Goal: Connect with others: Connect with others

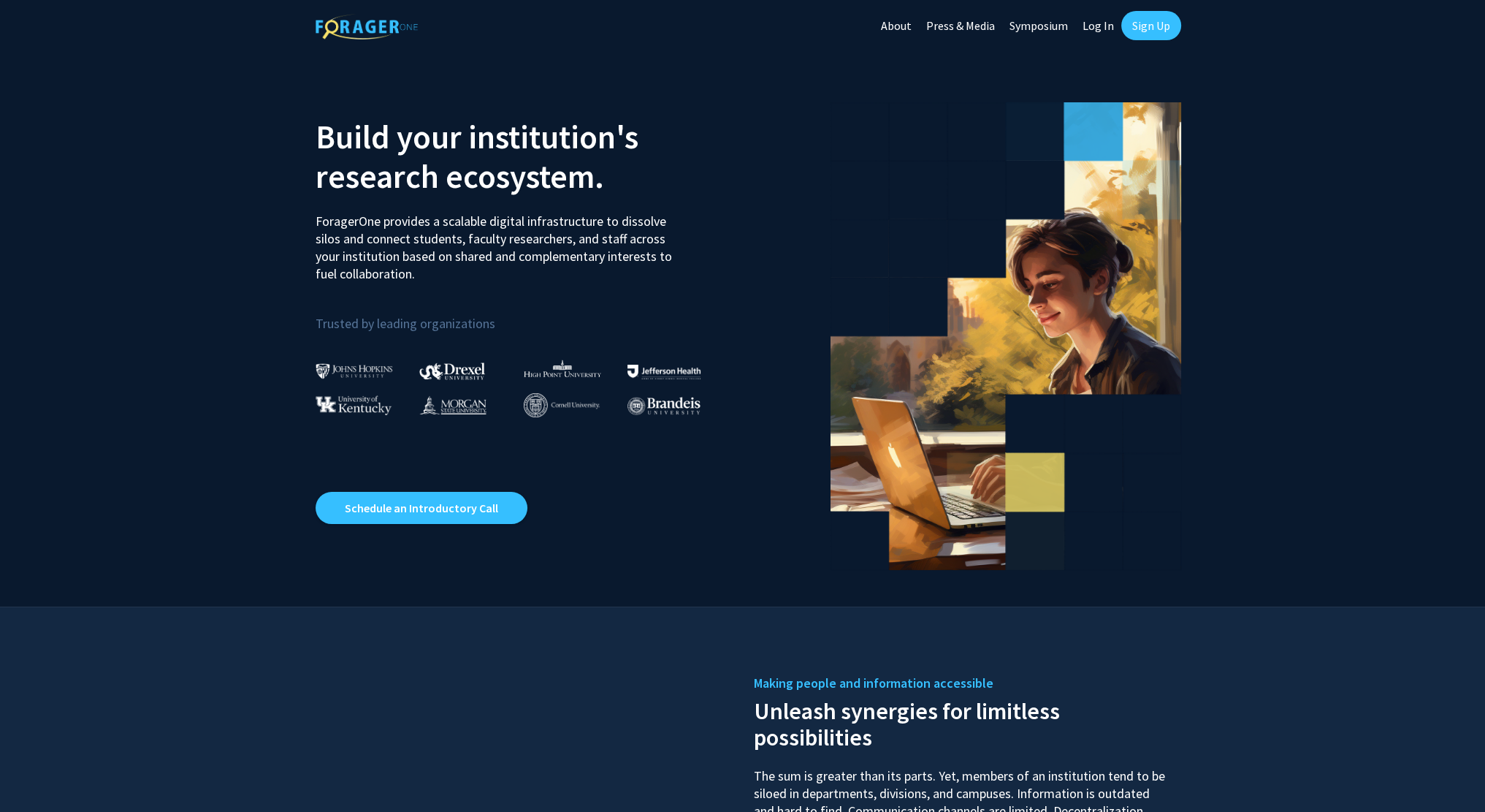
click at [1093, 28] on link "Log In" at bounding box center [1098, 26] width 46 height 51
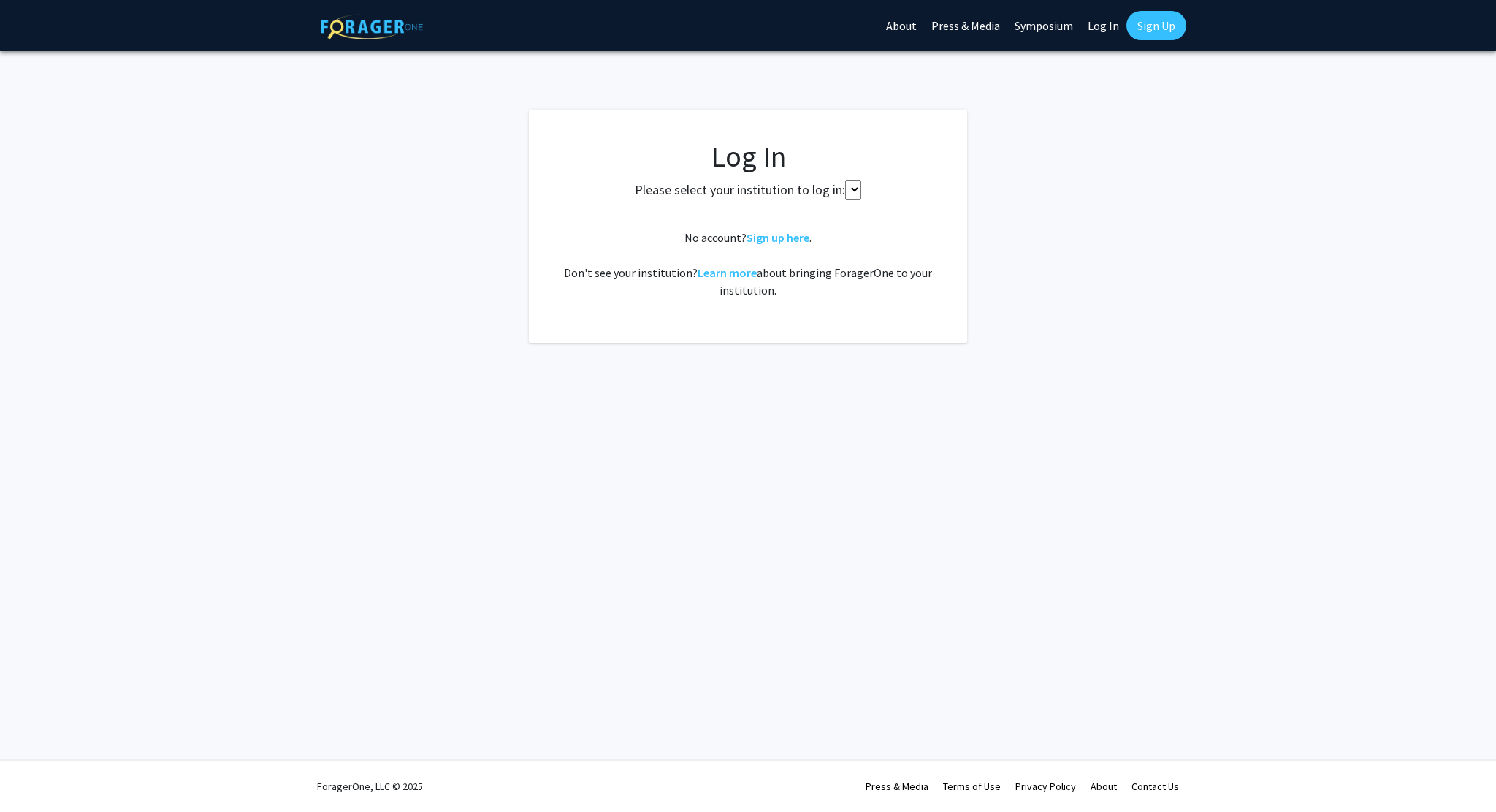
select select
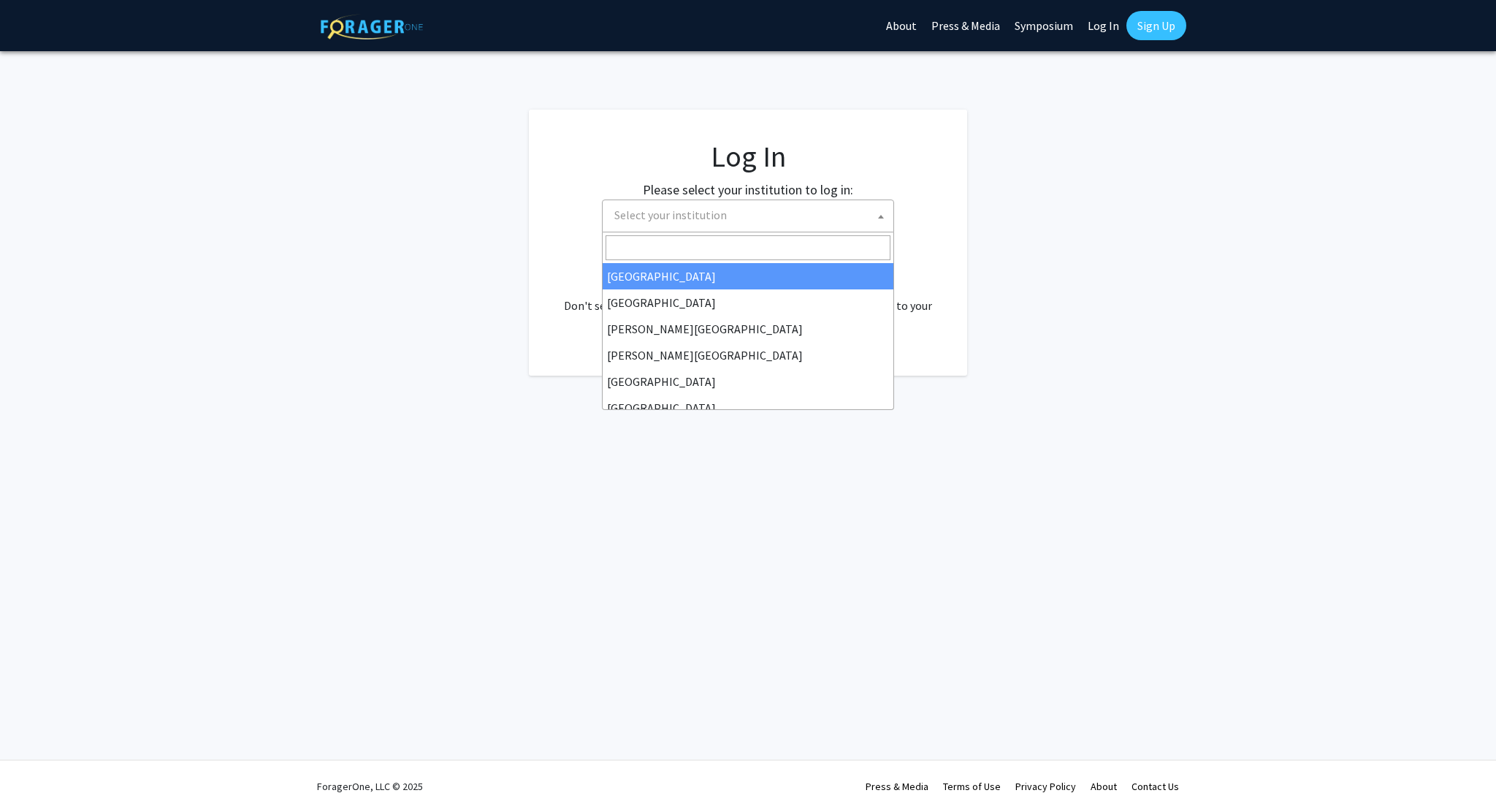
click at [798, 231] on span "Select your institution" at bounding box center [748, 216] width 292 height 33
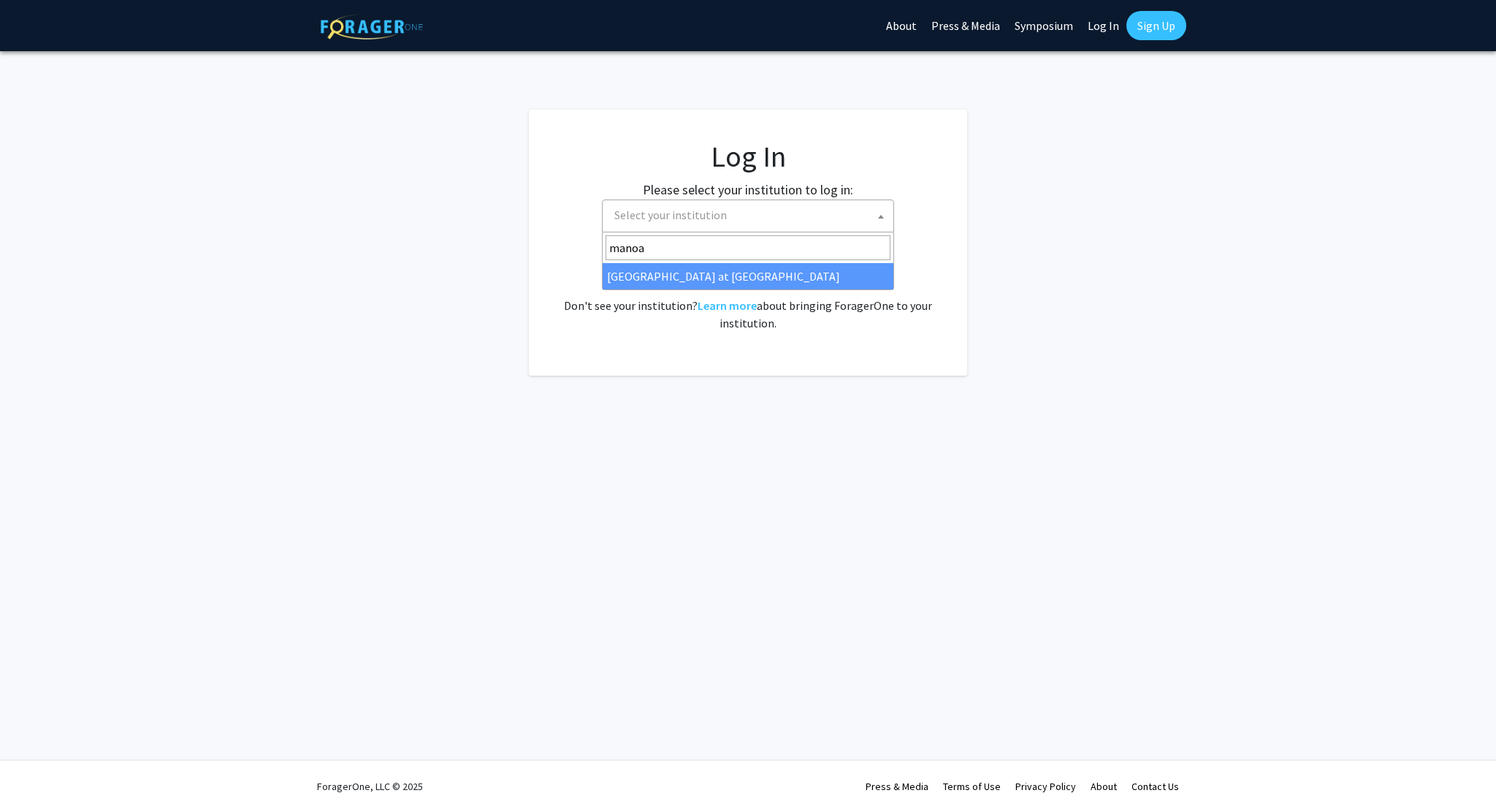
type input "manoa"
select select "18"
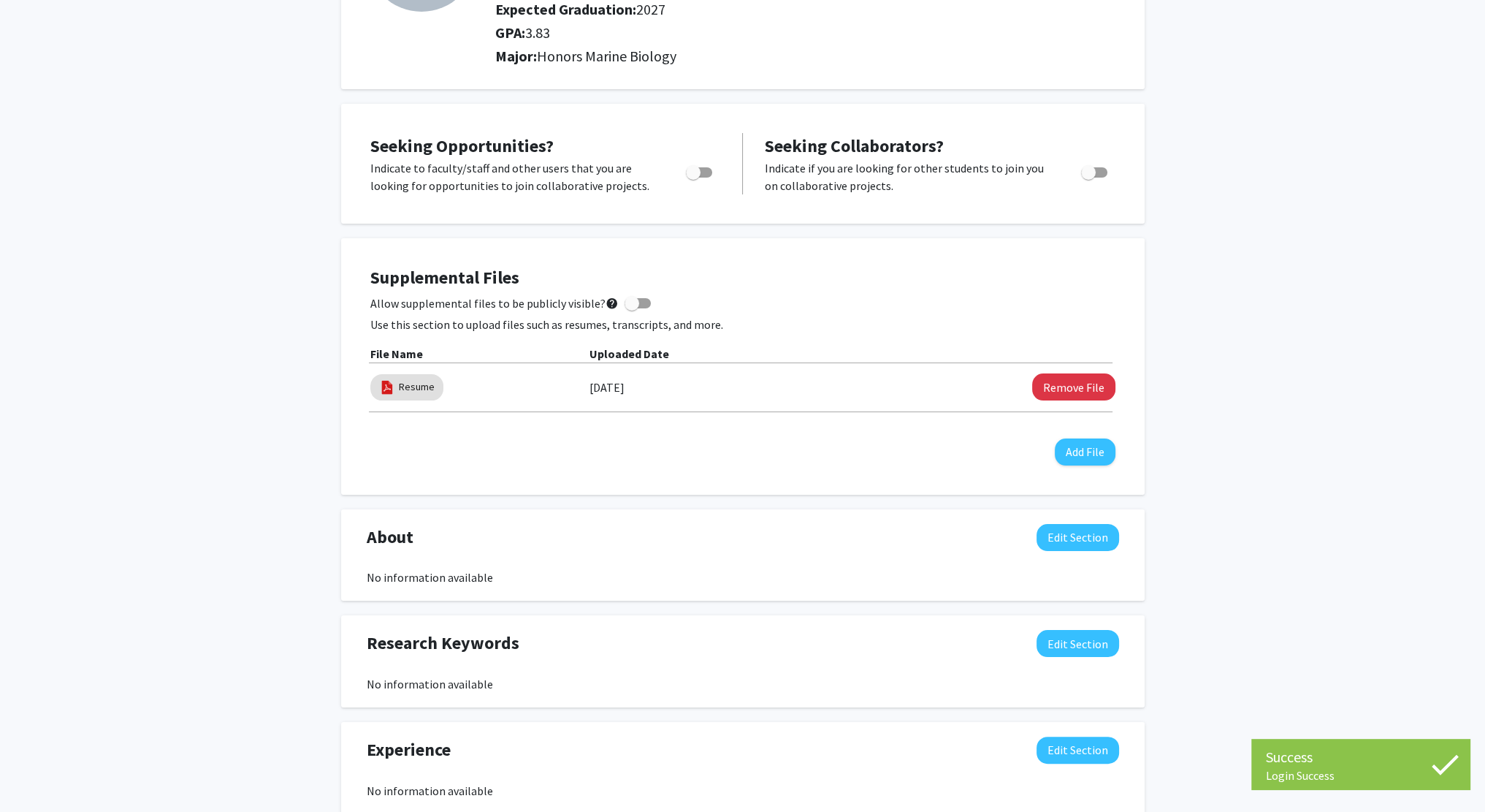
scroll to position [203, 0]
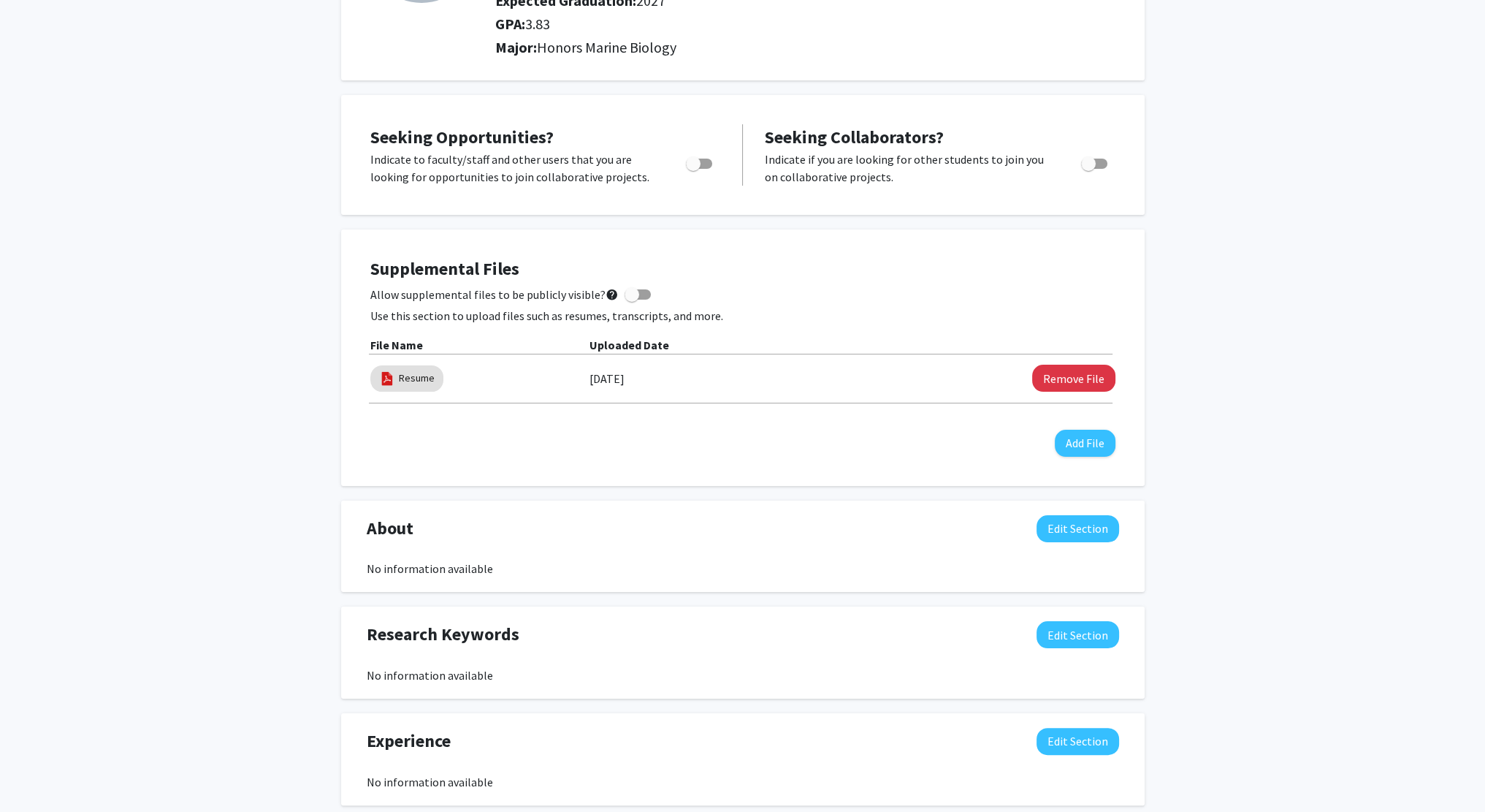
click at [704, 164] on span "Toggle" at bounding box center [699, 164] width 26 height 10
click at [693, 169] on input "Are you actively seeking opportunities?" at bounding box center [693, 169] width 1 height 1
checkbox input "true"
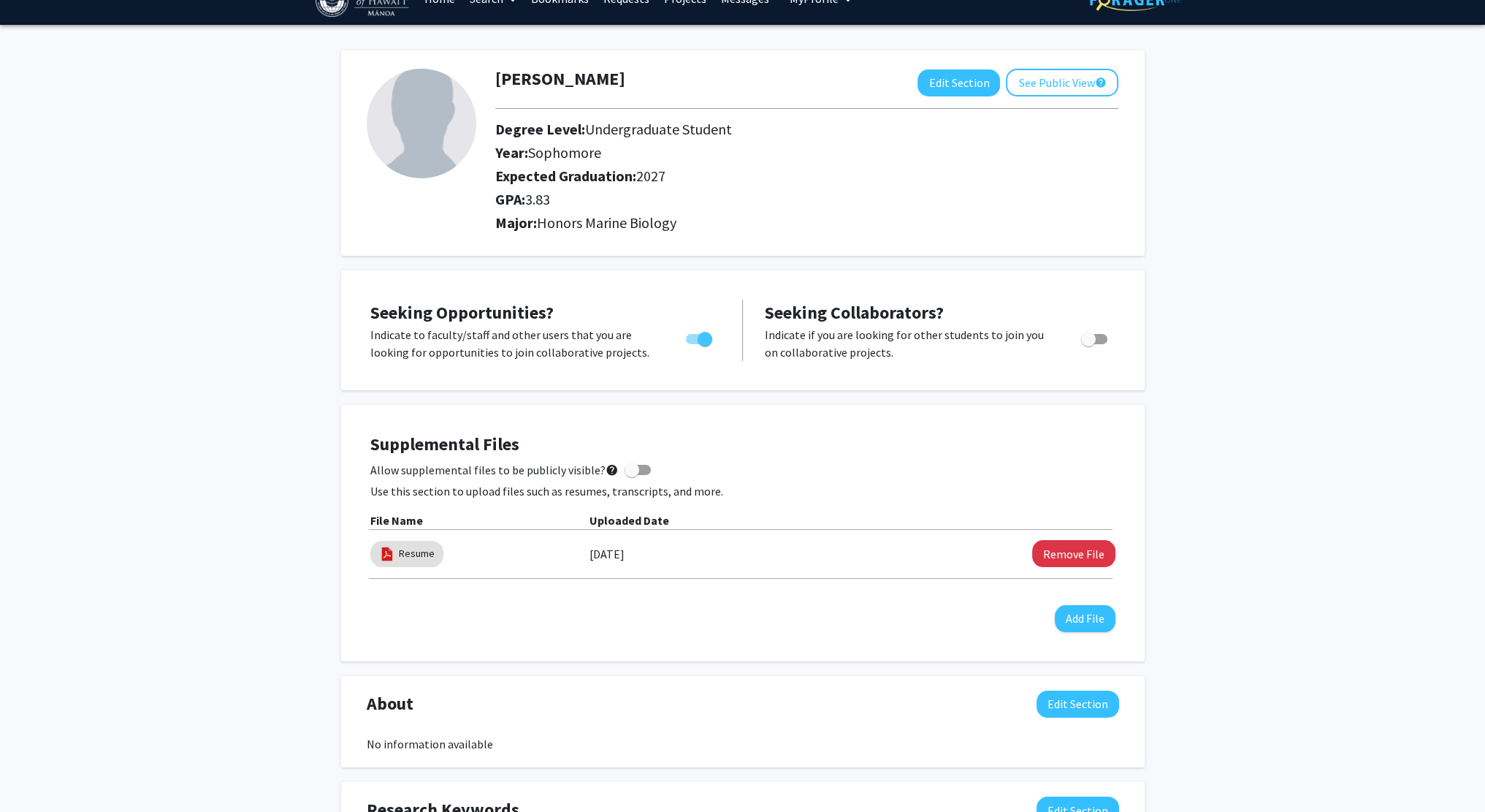
scroll to position [0, 0]
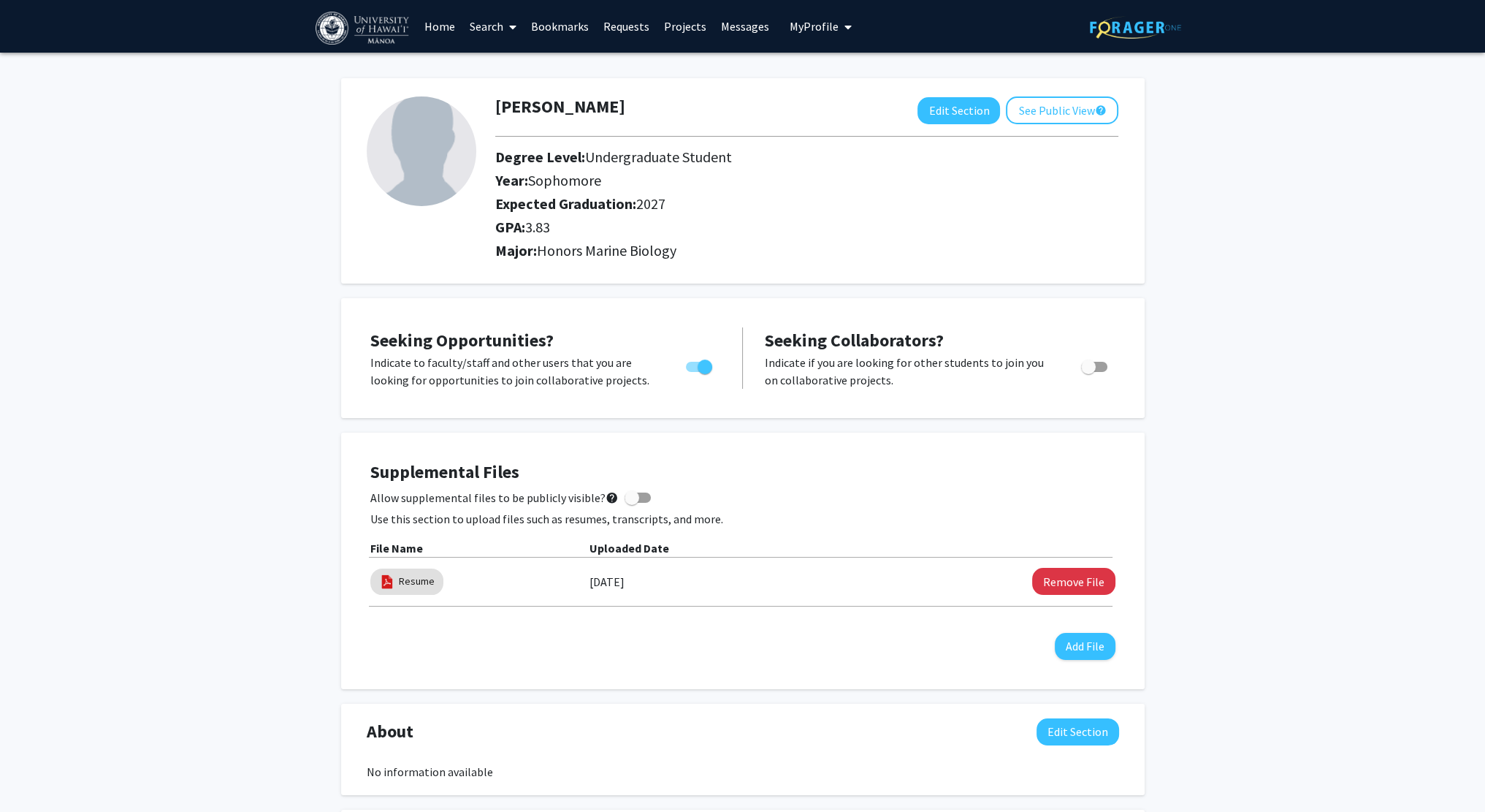
click at [502, 32] on link "Search" at bounding box center [494, 26] width 61 height 51
click at [538, 68] on span "Faculty/Staff" at bounding box center [517, 67] width 108 height 29
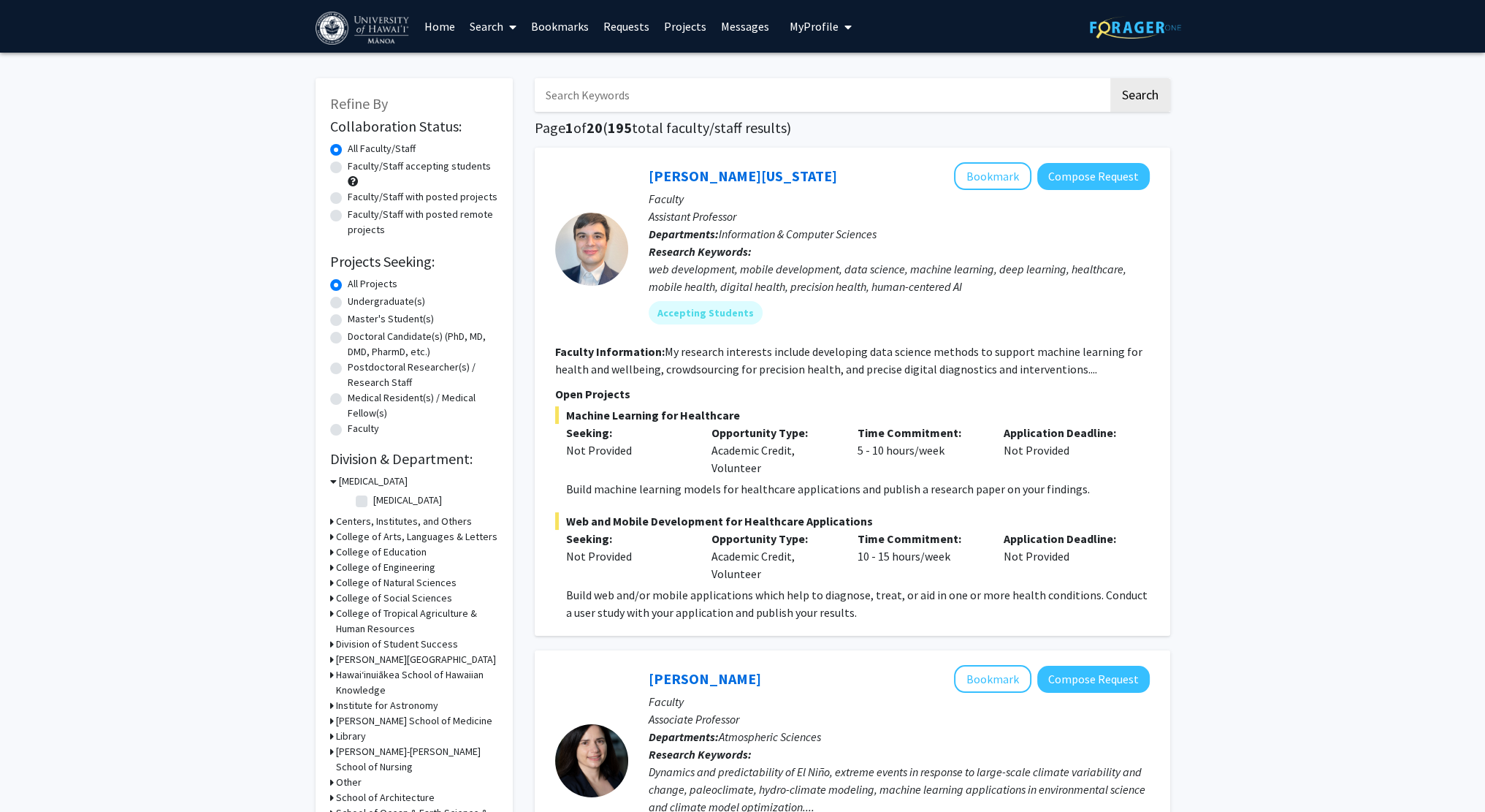
click at [442, 19] on link "Home" at bounding box center [440, 26] width 45 height 51
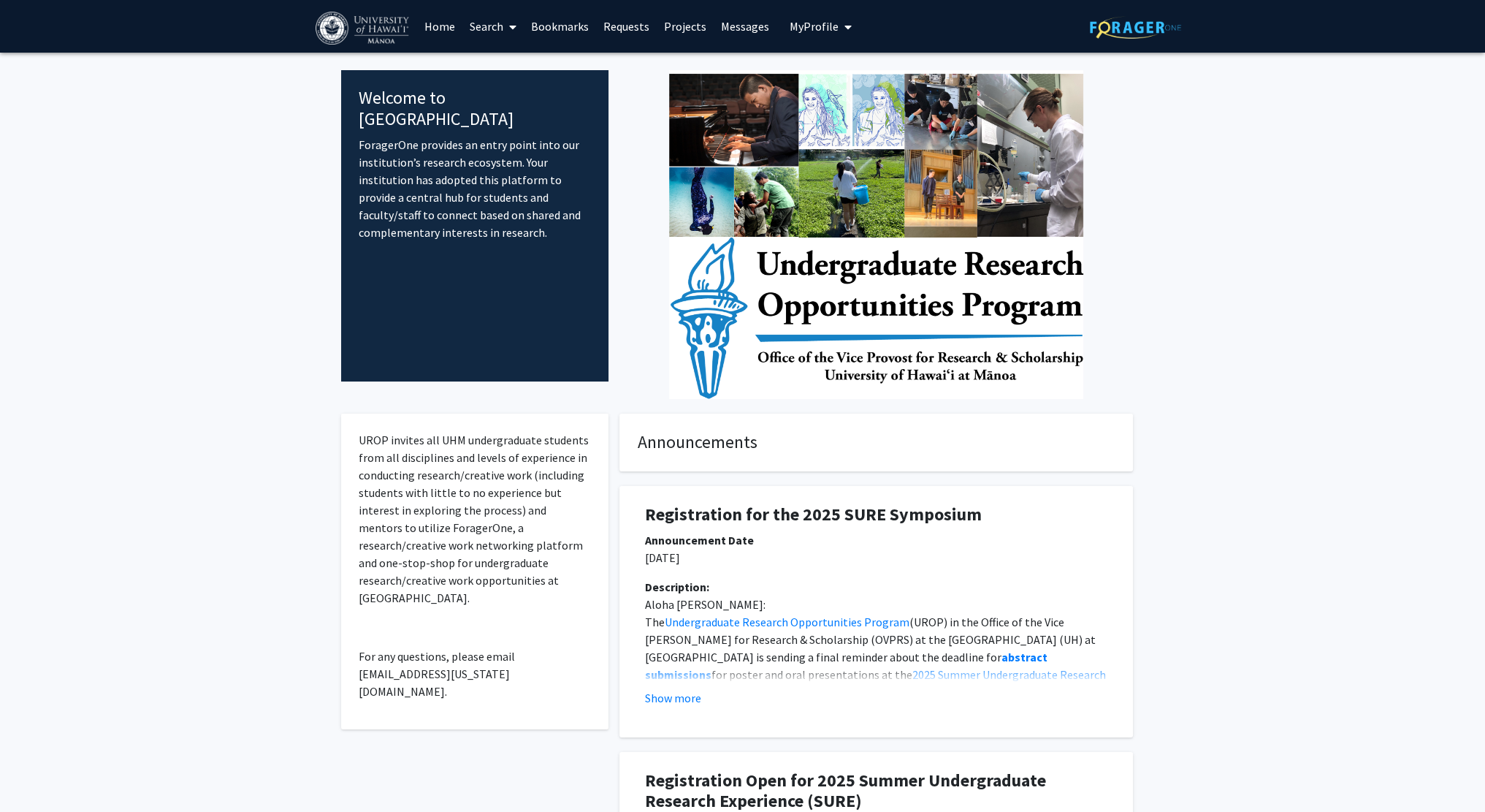
click at [506, 22] on span at bounding box center [510, 27] width 13 height 51
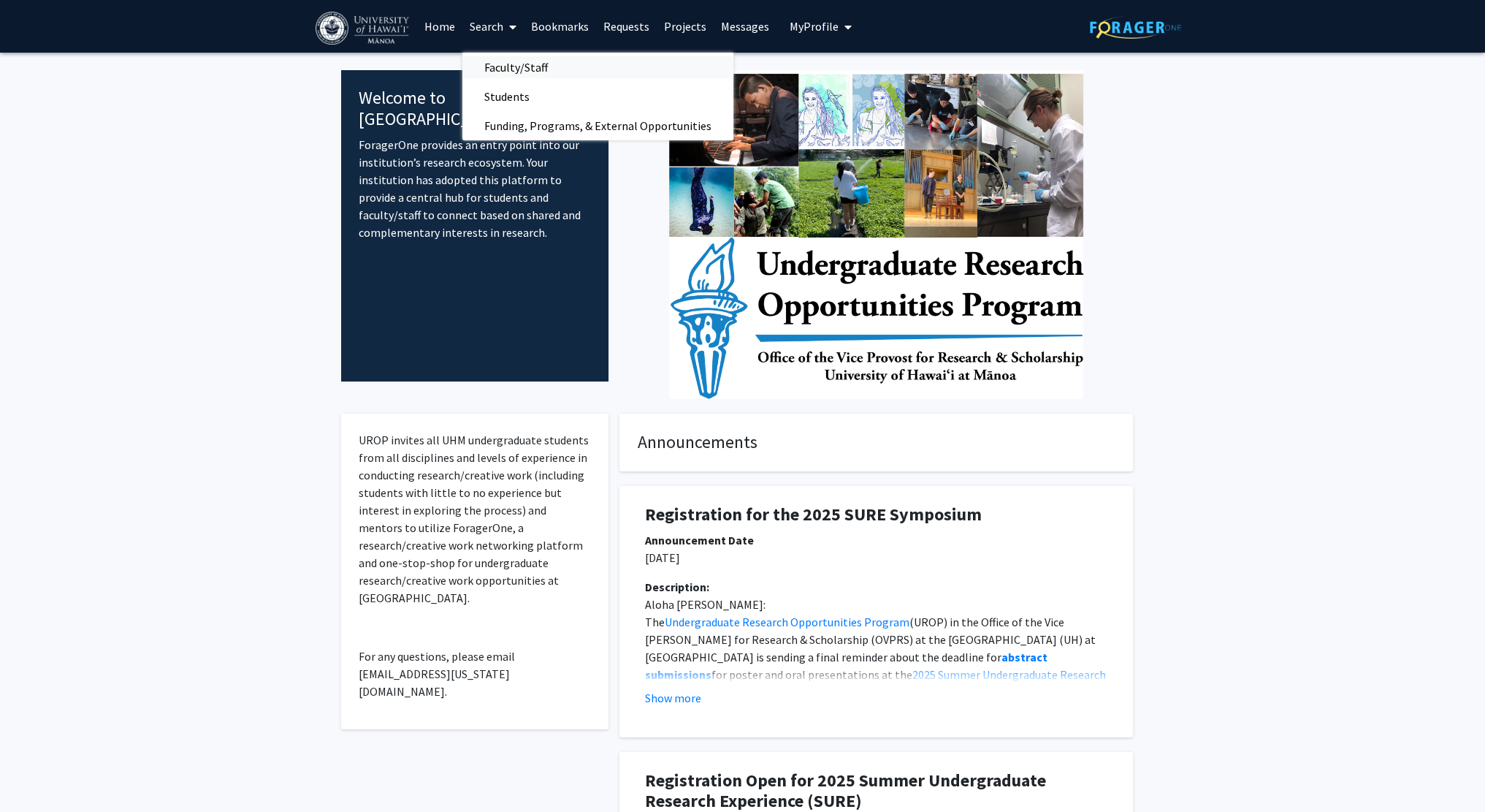
click at [512, 68] on span "Faculty/Staff" at bounding box center [517, 67] width 108 height 29
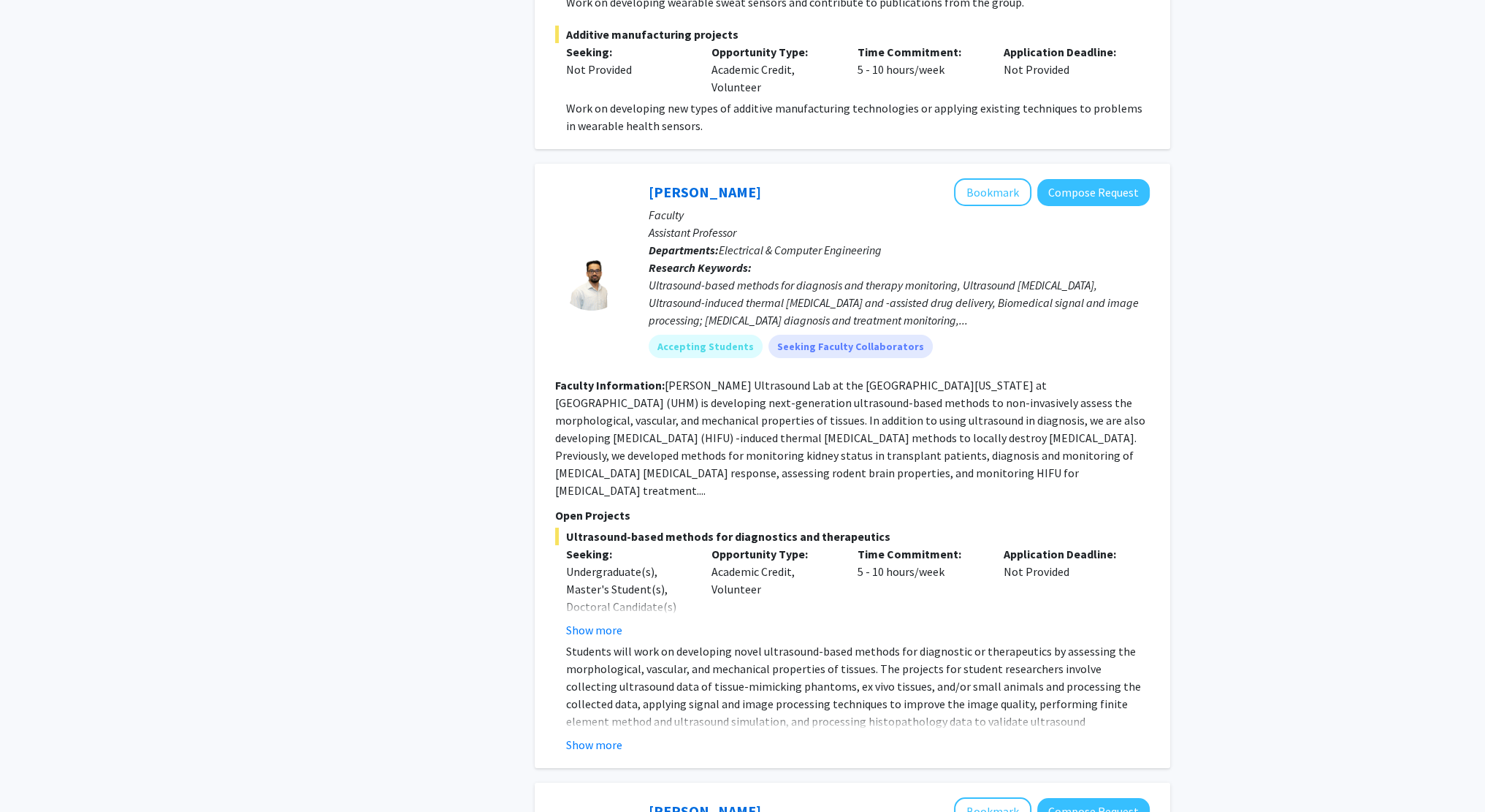
scroll to position [7229, 0]
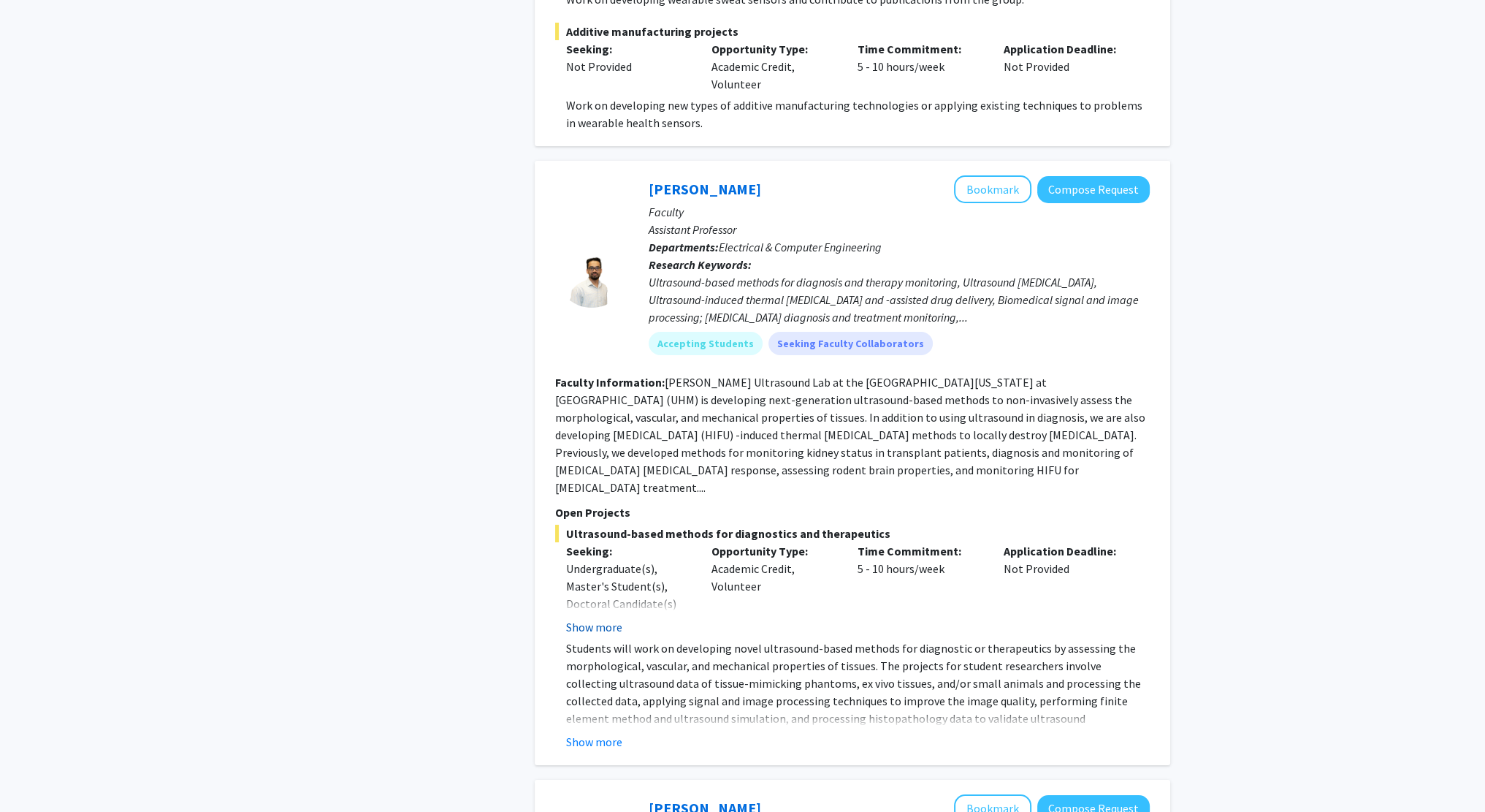
click at [591, 618] on button "Show more" at bounding box center [594, 627] width 56 height 18
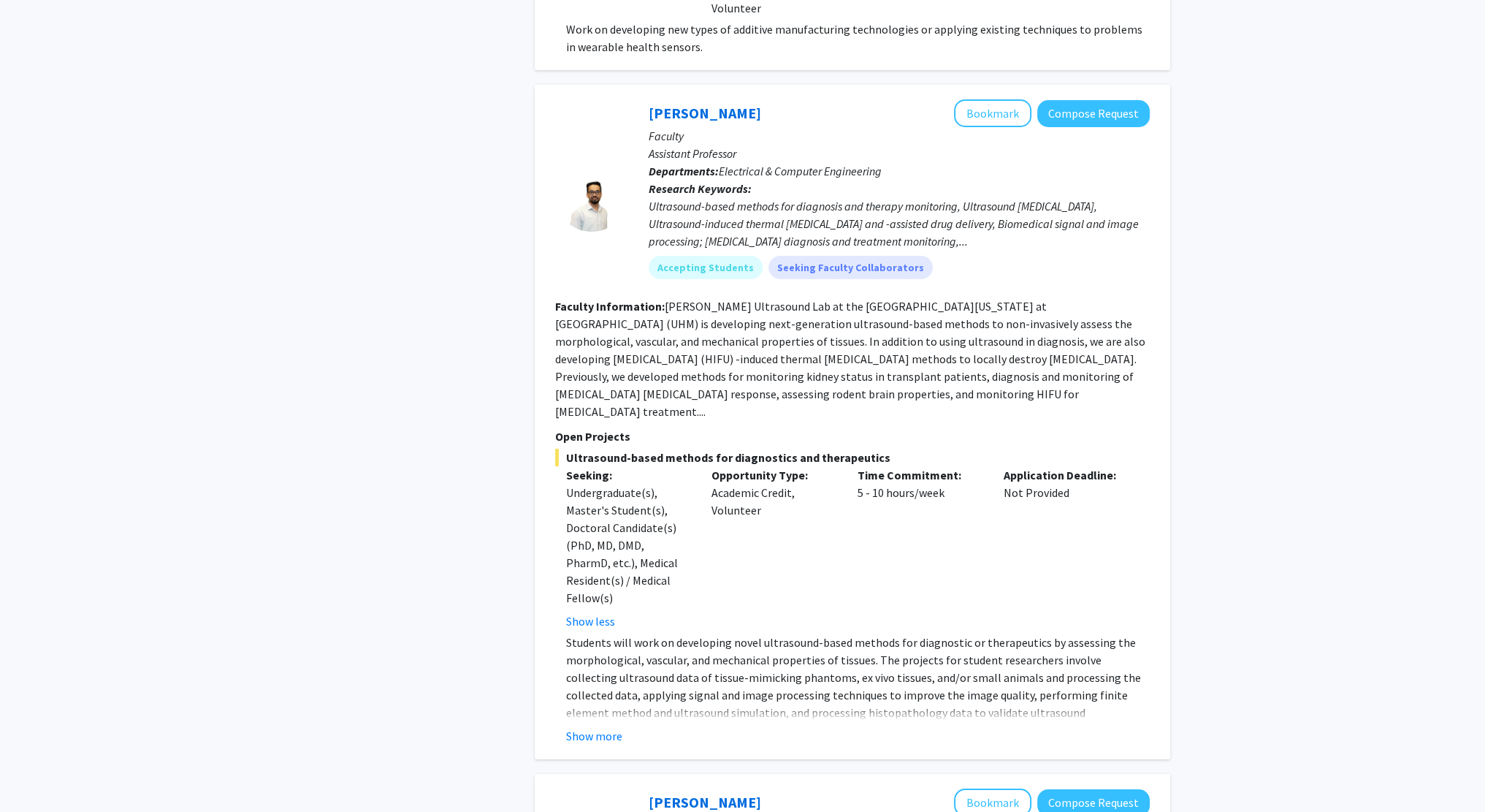
scroll to position [7307, 0]
click at [592, 726] on button "Show more" at bounding box center [594, 734] width 56 height 18
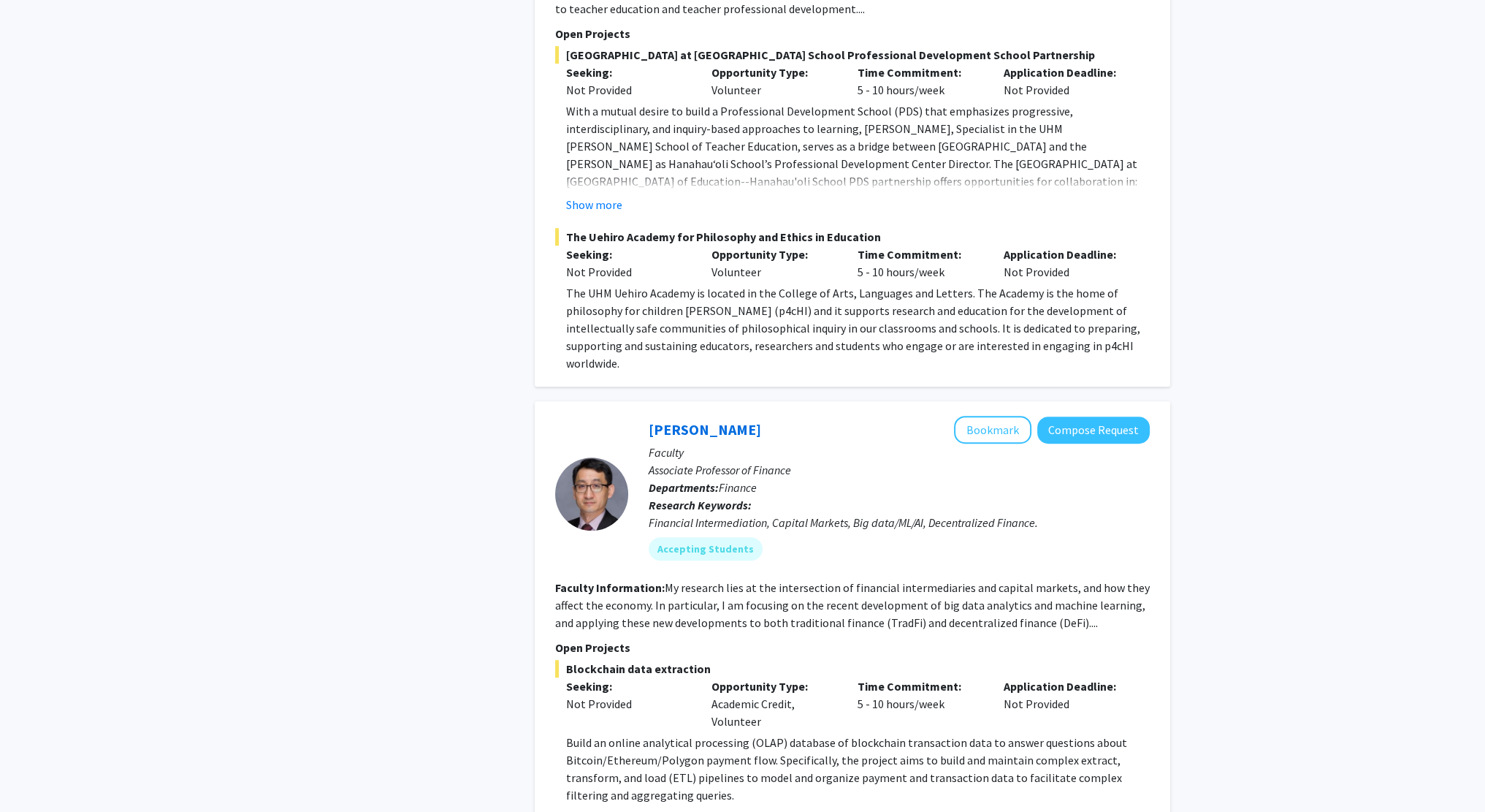
scroll to position [8613, 0]
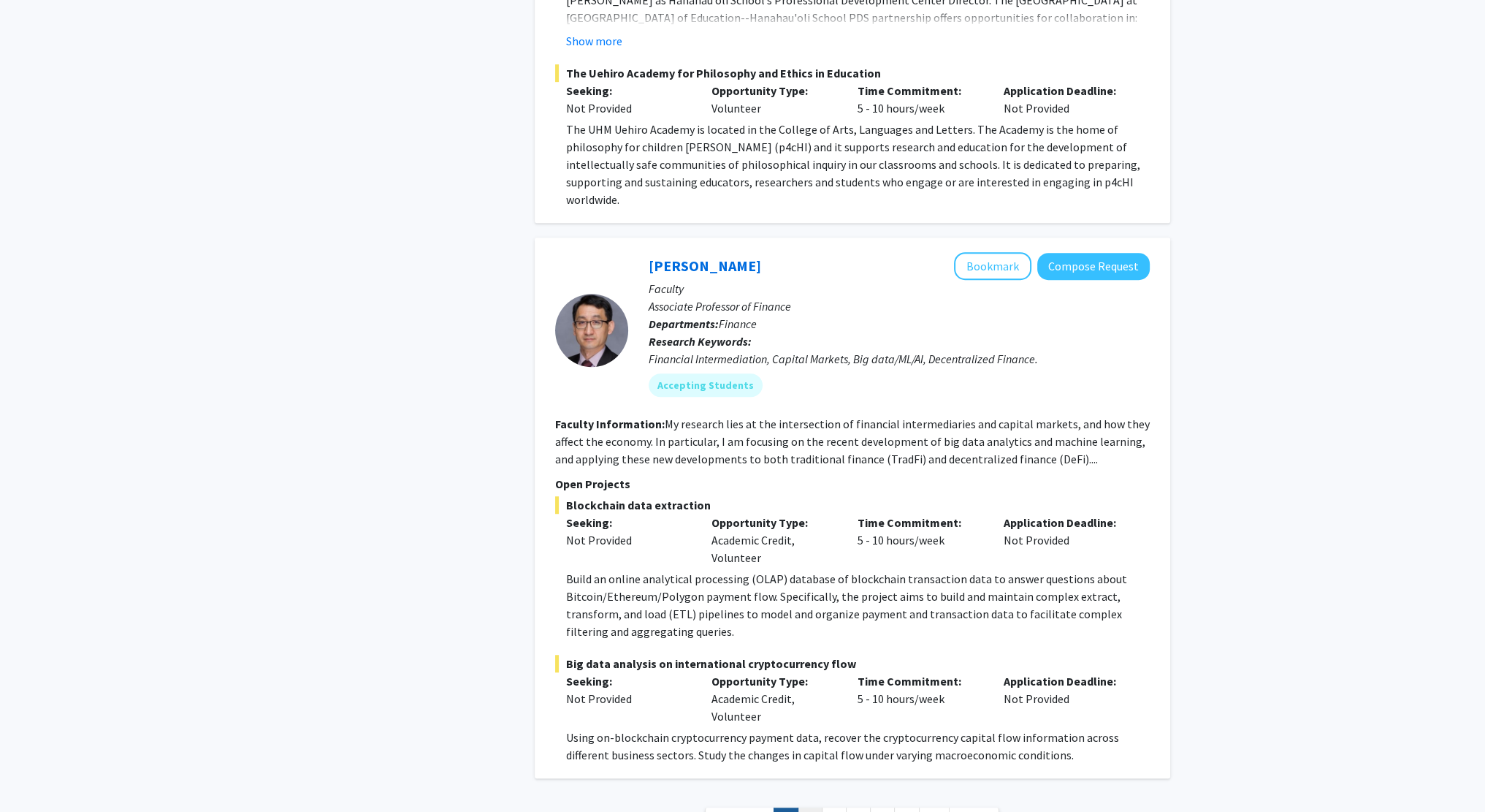
click at [810, 807] on link "2" at bounding box center [810, 820] width 25 height 26
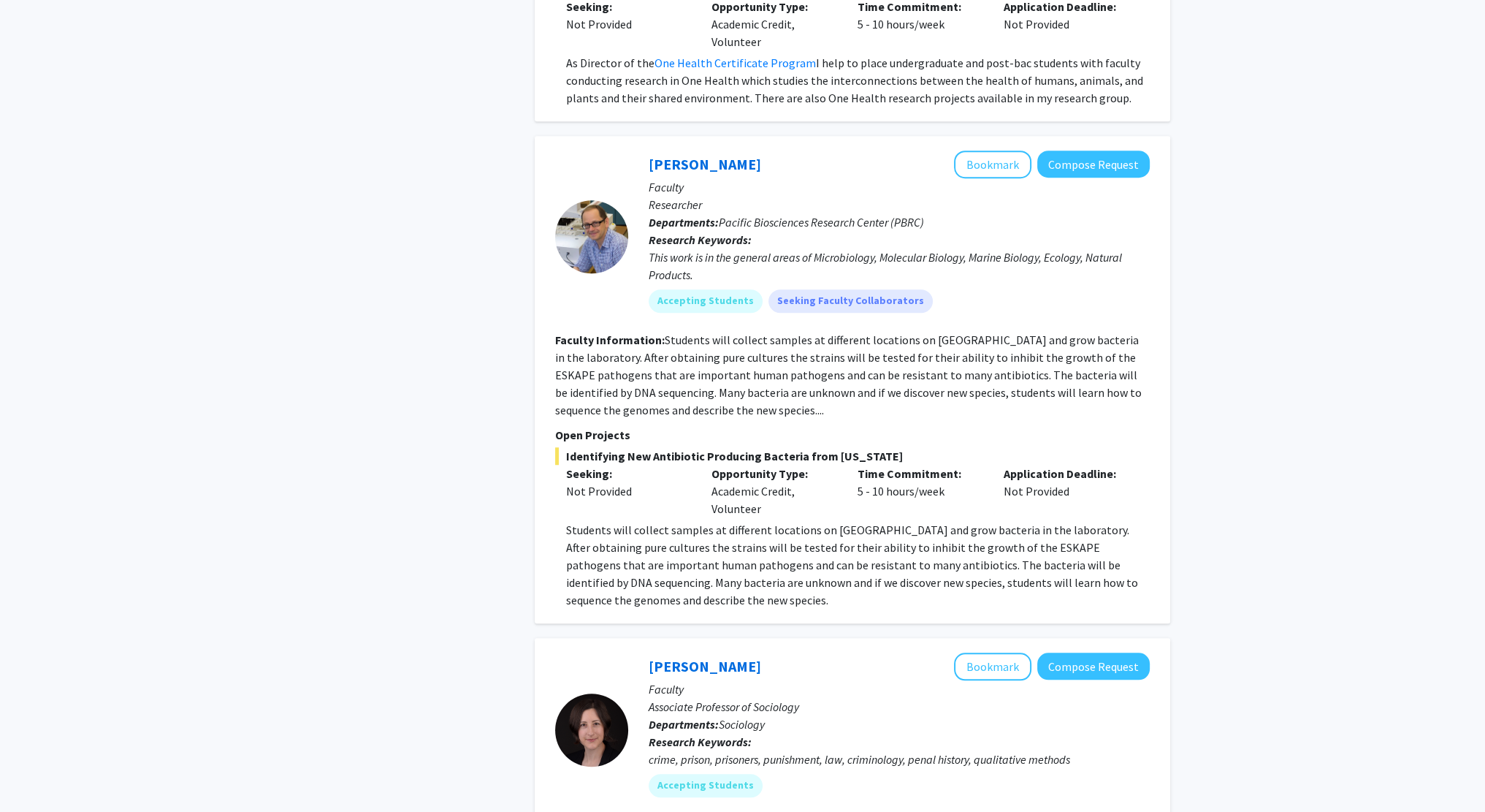
scroll to position [1498, 0]
click at [1077, 166] on button "Compose Request" at bounding box center [1094, 163] width 113 height 27
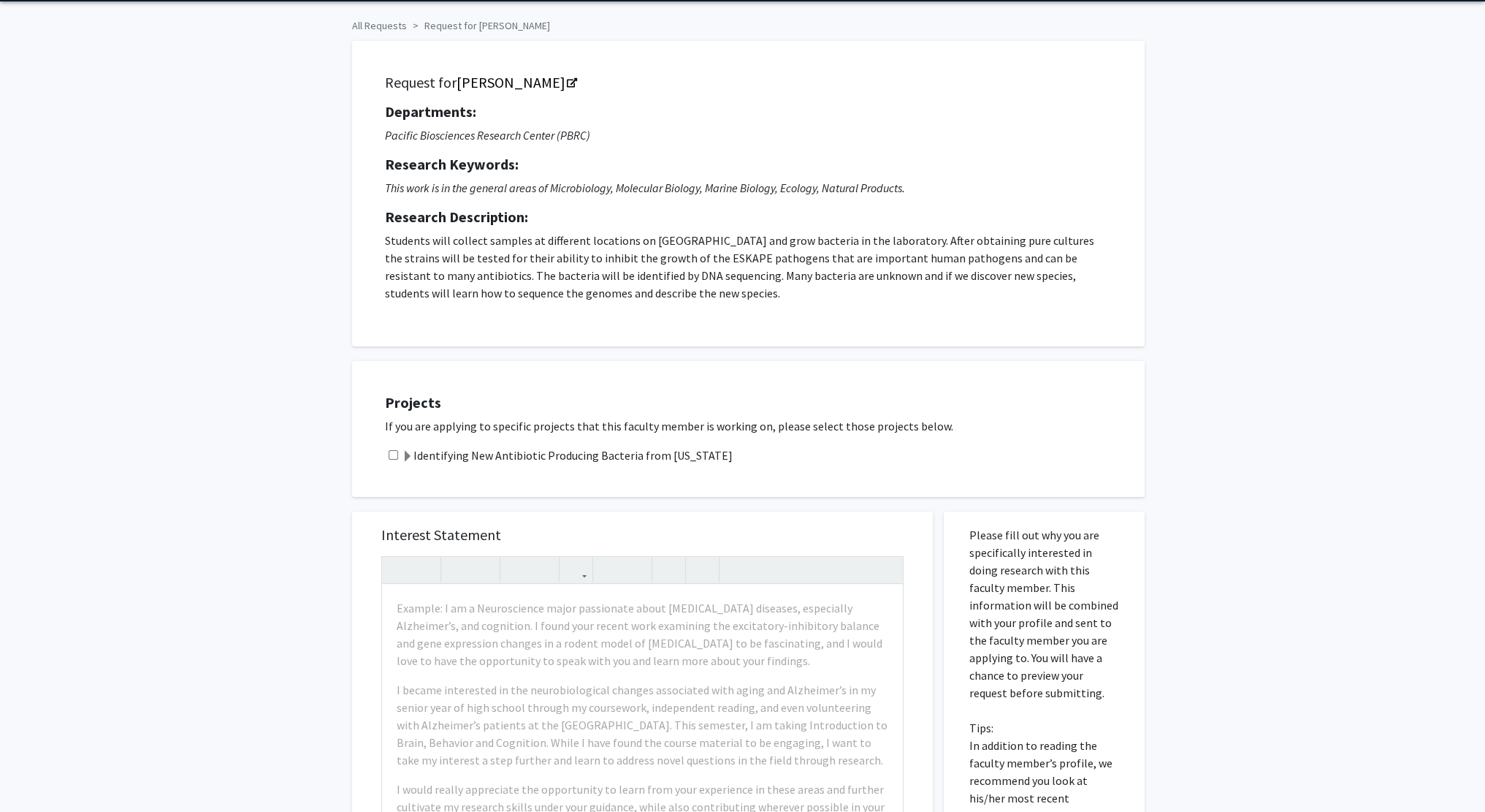
scroll to position [57, 0]
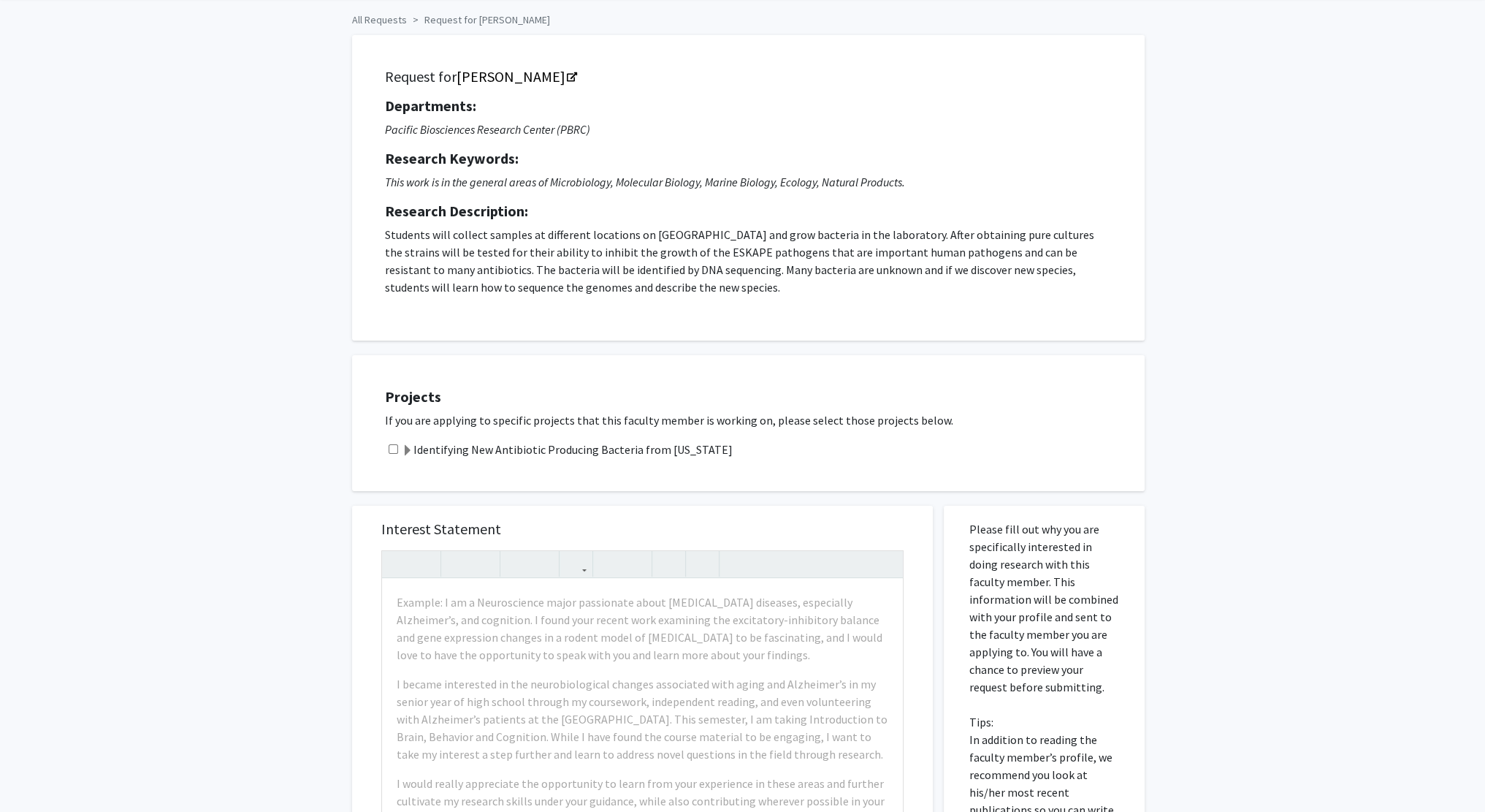
click at [389, 446] on input "checkbox" at bounding box center [393, 448] width 9 height 9
checkbox input "true"
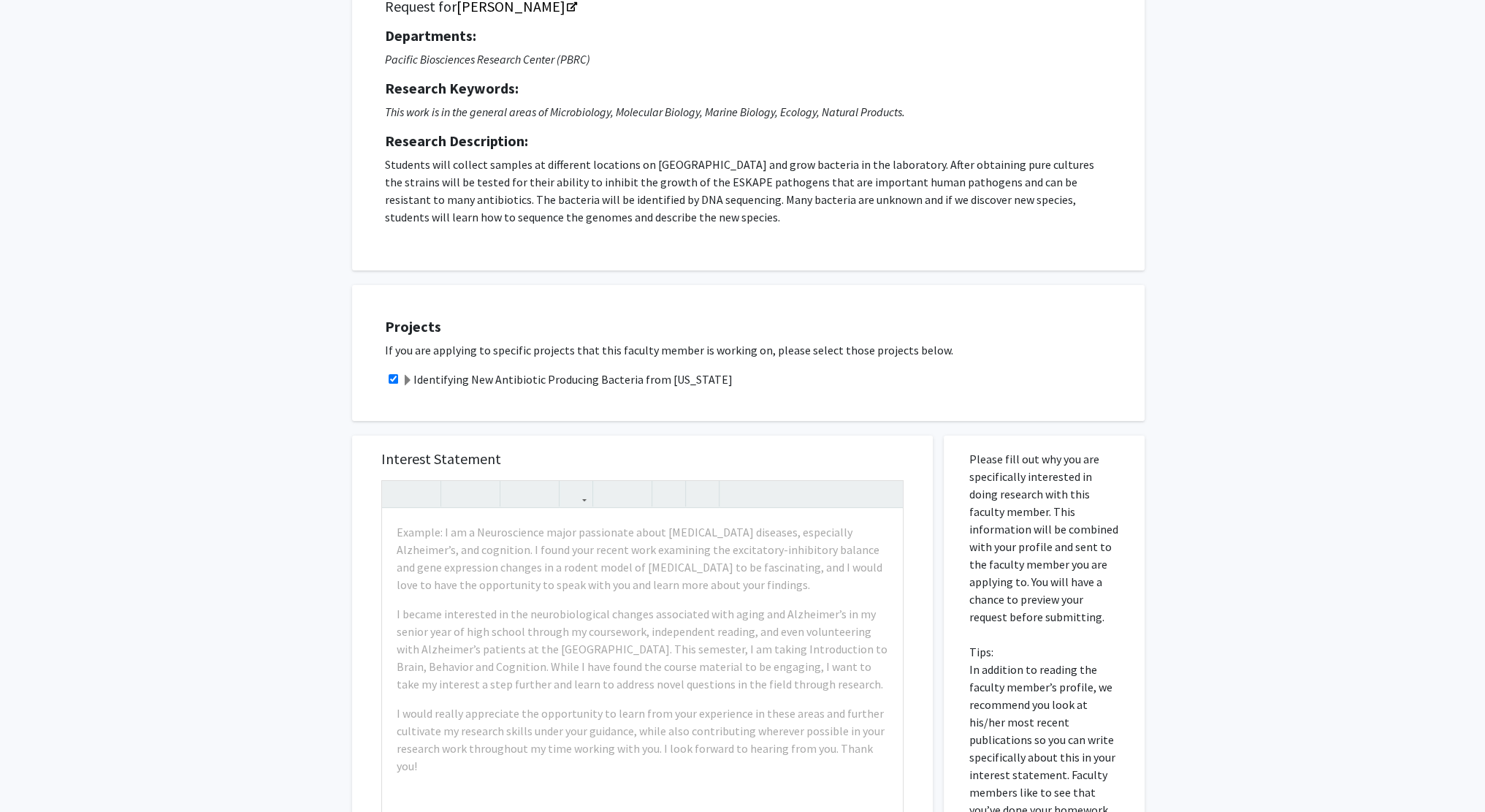
scroll to position [0, 0]
